Goal: Information Seeking & Learning: Understand process/instructions

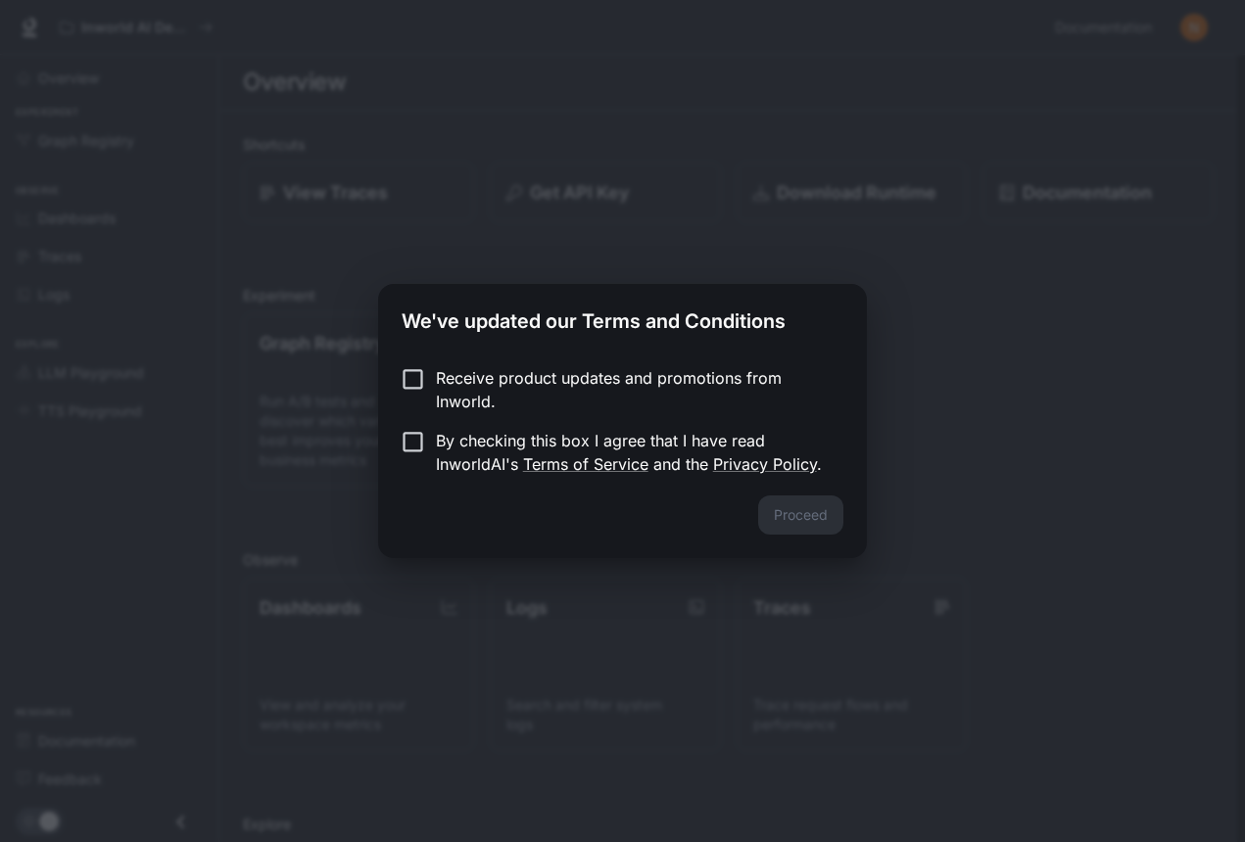
click at [778, 497] on div "Proceed" at bounding box center [622, 527] width 488 height 63
click at [490, 385] on p "Receive product updates and promotions from Inworld." at bounding box center [632, 389] width 392 height 47
click at [792, 505] on button "Proceed" at bounding box center [800, 515] width 85 height 39
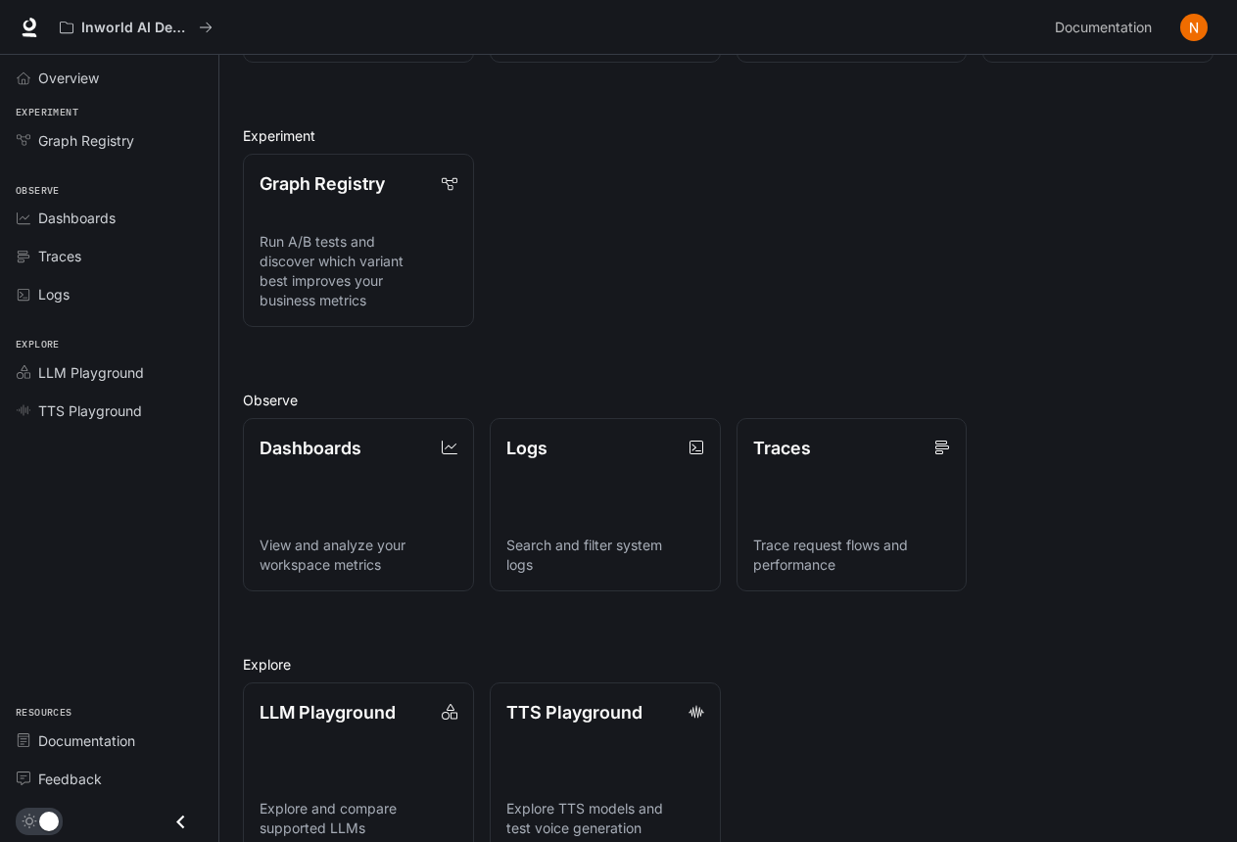
scroll to position [196, 0]
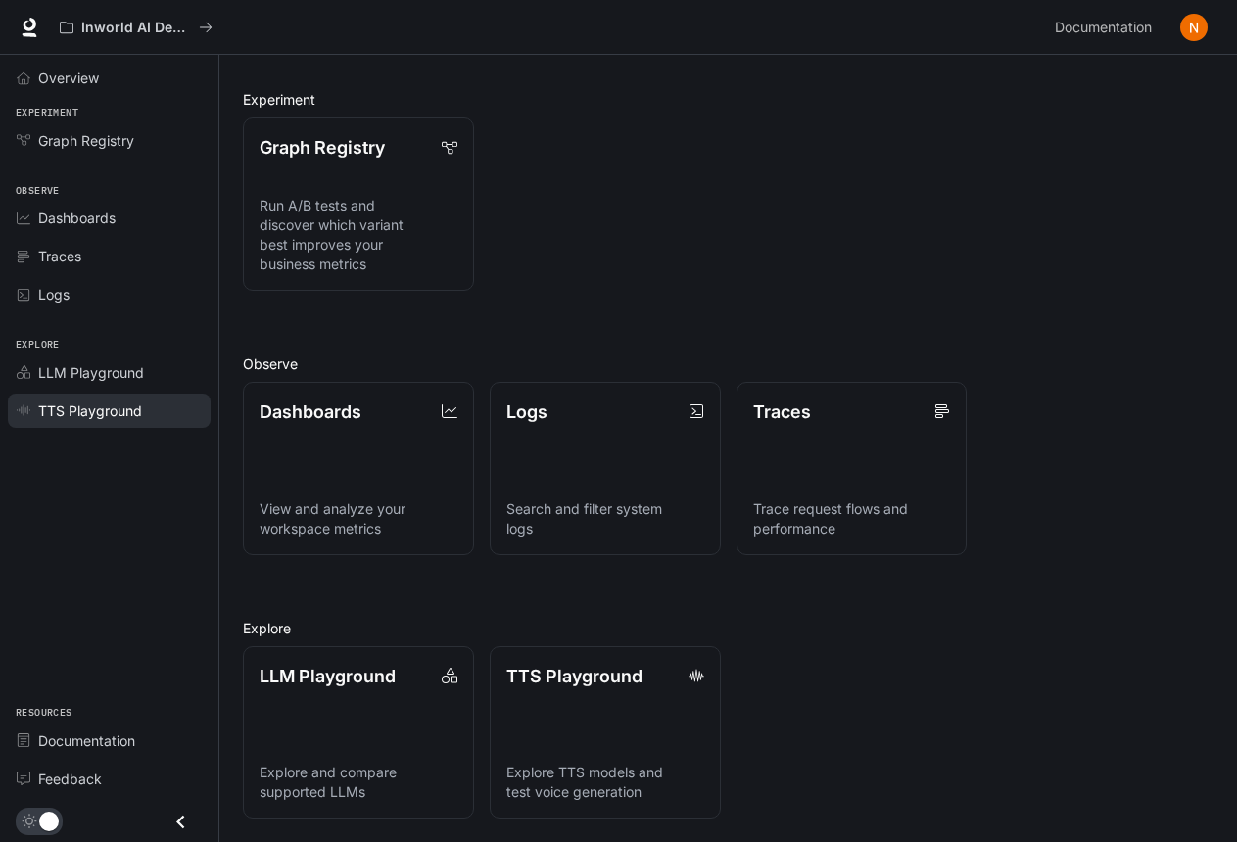
click at [98, 411] on span "TTS Playground" at bounding box center [90, 411] width 104 height 21
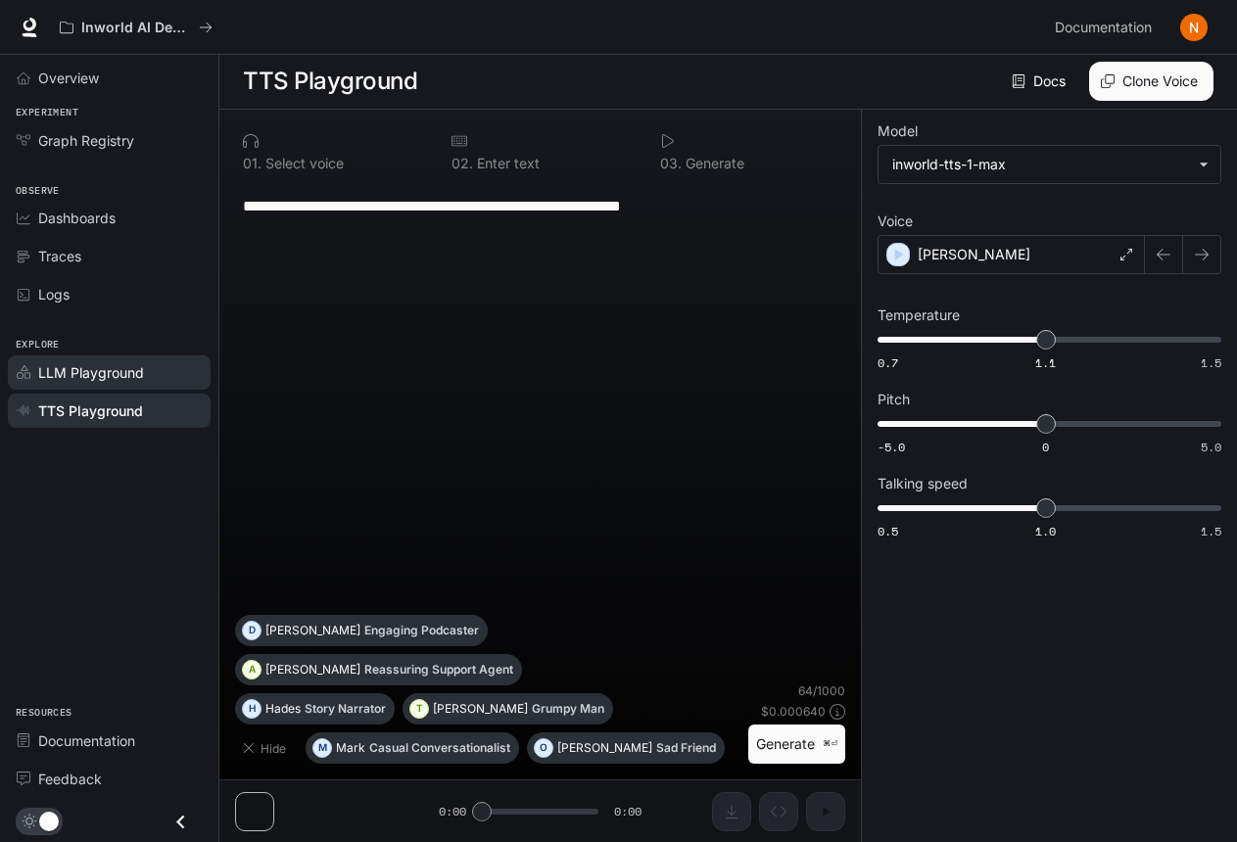
click at [115, 386] on link "LLM Playground" at bounding box center [109, 373] width 203 height 34
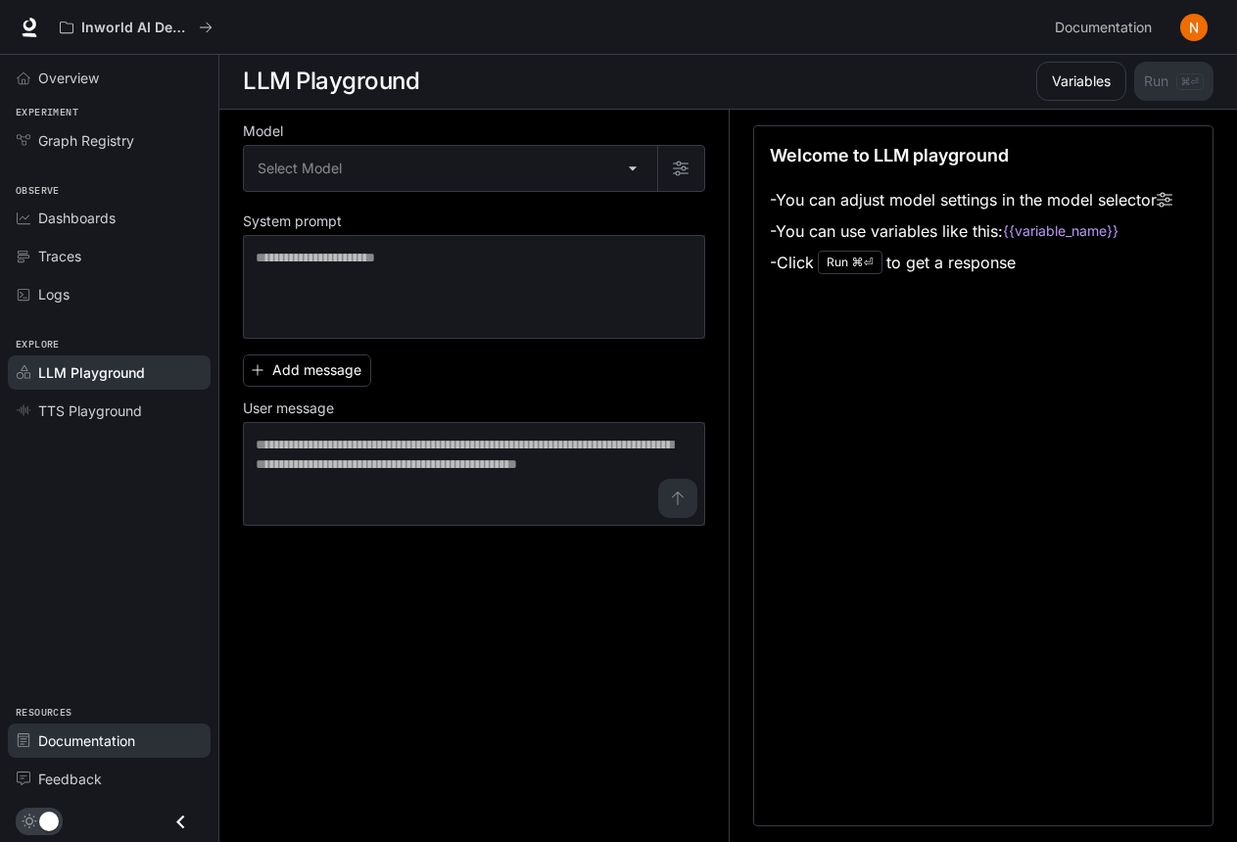
click at [72, 742] on span "Documentation" at bounding box center [86, 741] width 97 height 21
